Goal: Task Accomplishment & Management: Use online tool/utility

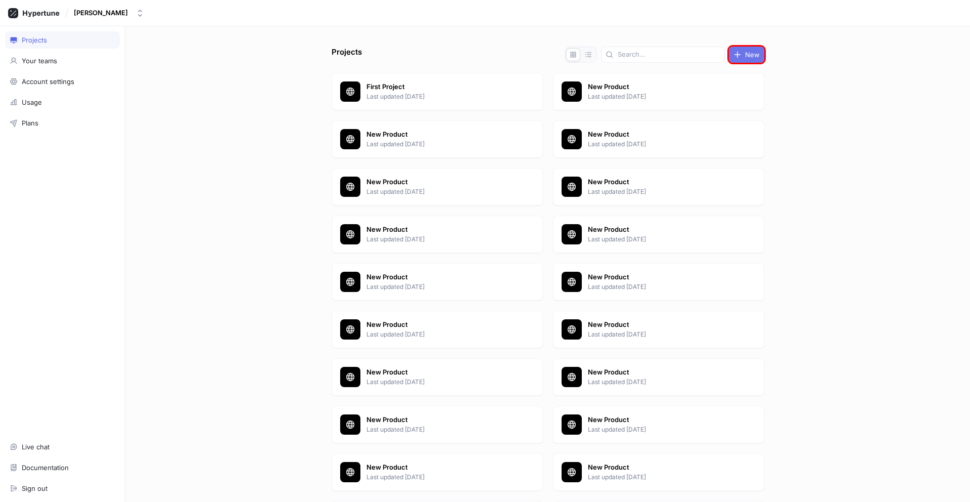
click at [745, 55] on span "New" at bounding box center [752, 55] width 15 height 6
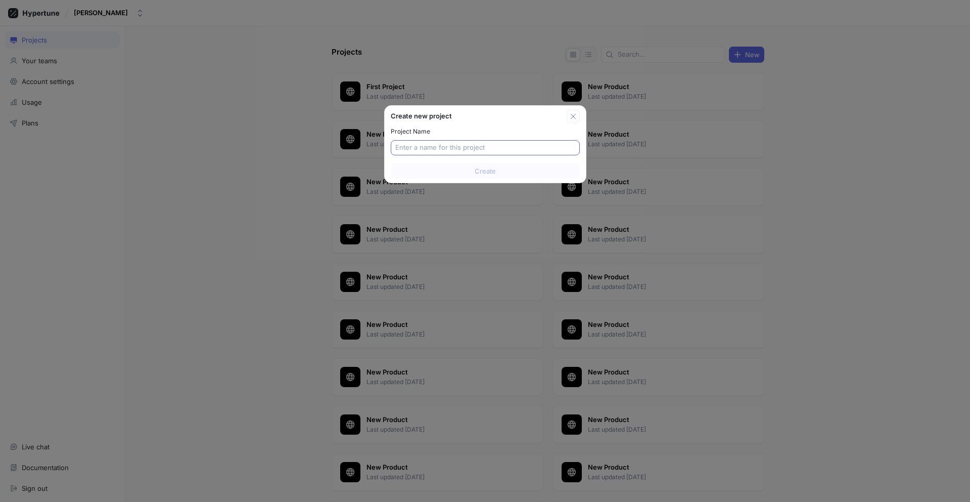
click at [485, 148] on input "text" at bounding box center [485, 148] width 180 height 10
type input "New Product"
click at [485, 171] on span "Create" at bounding box center [485, 171] width 21 height 6
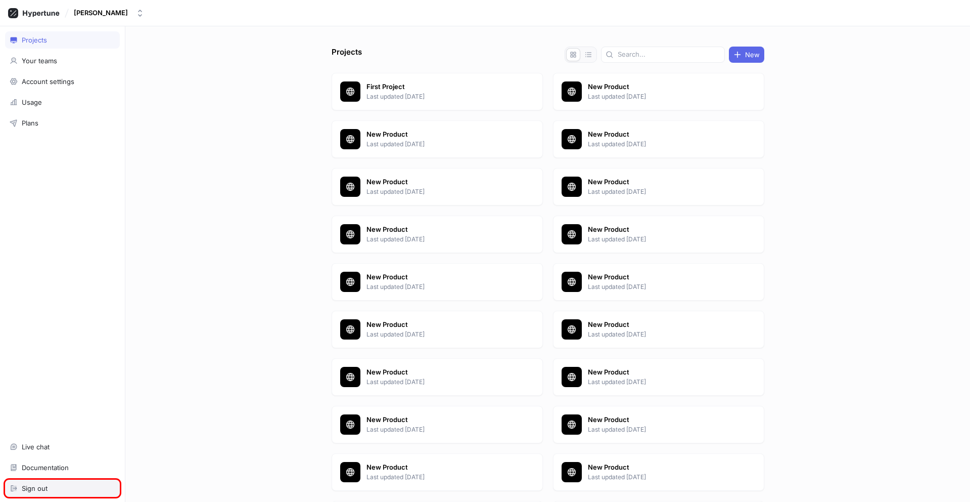
click at [62, 488] on div "Sign out" at bounding box center [63, 488] width 106 height 8
